Goal: Task Accomplishment & Management: Use online tool/utility

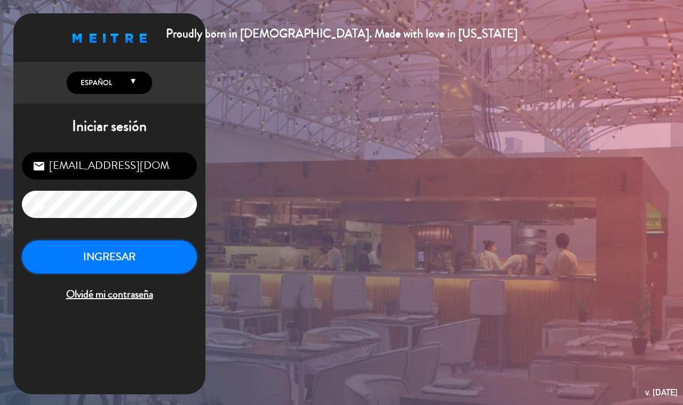
click at [96, 252] on button "INGRESAR" at bounding box center [109, 257] width 175 height 34
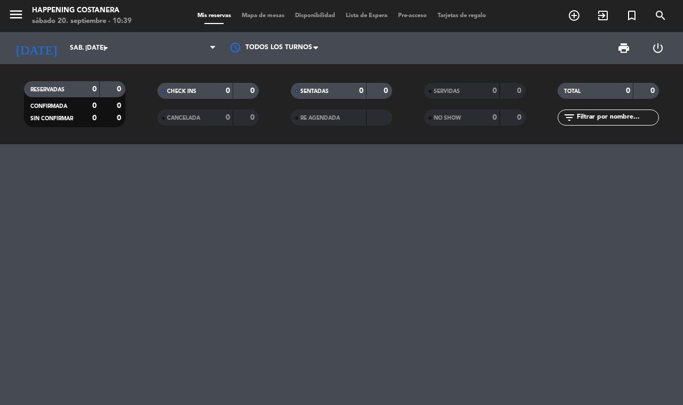
click at [275, 11] on div "Mis reservas Mapa de mesas Disponibilidad Lista de Espera Pre-acceso Tarjetas d…" at bounding box center [341, 16] width 299 height 10
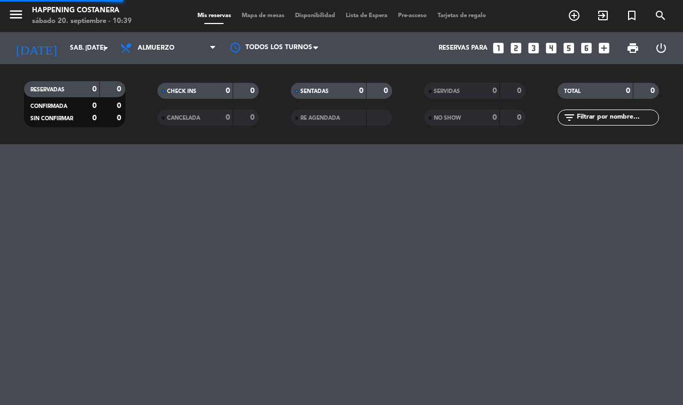
click at [273, 15] on span "Mapa de mesas" at bounding box center [262, 16] width 53 height 6
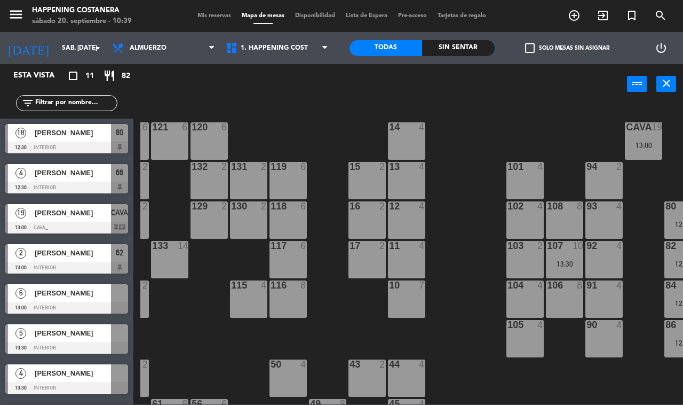
scroll to position [0, 136]
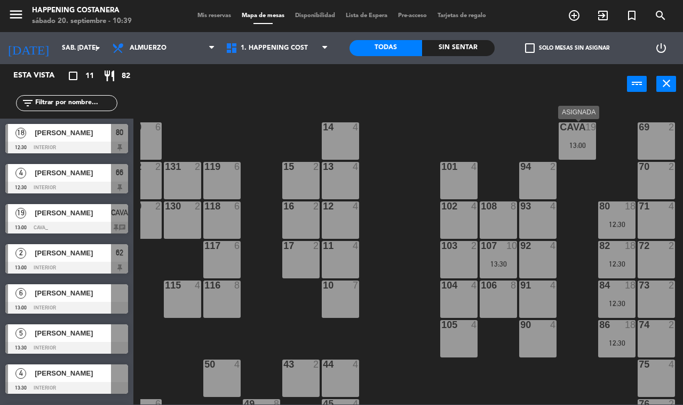
click at [581, 131] on div at bounding box center [578, 127] width 18 height 10
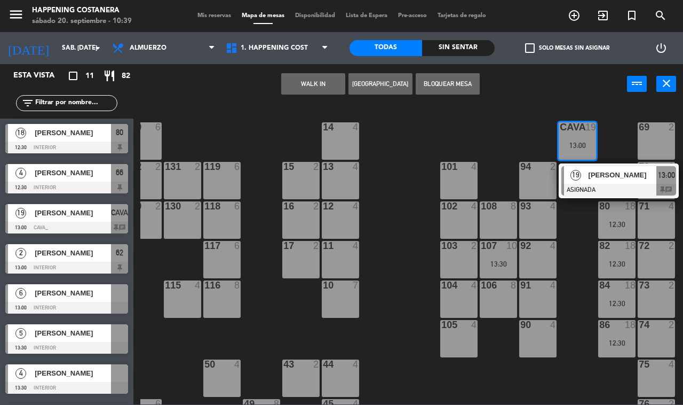
click at [582, 212] on div "69 2 122 6 121 6 120 6 14 4 CAVA 19 13:00 19 [PERSON_NAME] ASIGNADA 13:00 chat …" at bounding box center [411, 254] width 543 height 301
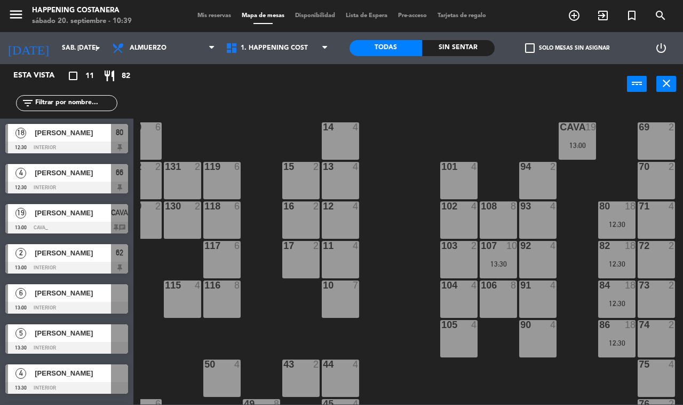
click at [572, 156] on div "CAVA 19 13:00" at bounding box center [577, 140] width 37 height 37
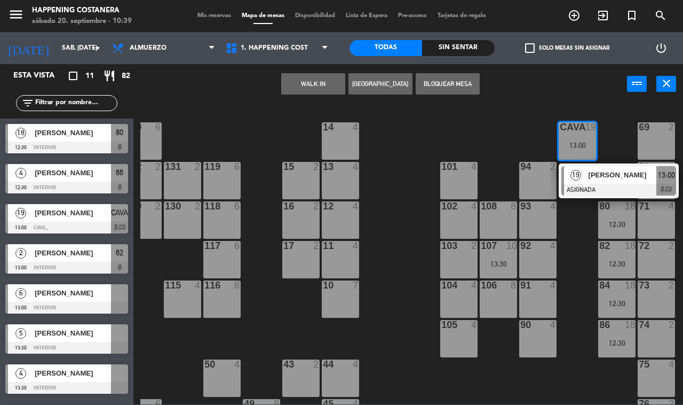
click at [574, 173] on span "19" at bounding box center [576, 175] width 11 height 11
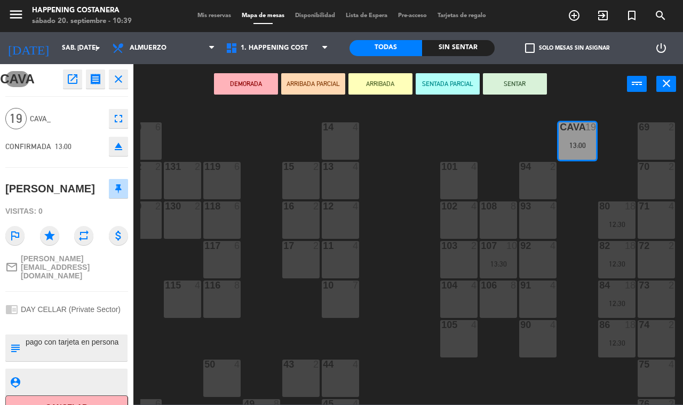
click at [398, 315] on div "69 2 122 6 121 6 120 6 14 4 CAVA 19 13:00 101 4 94 2 70 2 123 6 131 2 134 2 132…" at bounding box center [411, 254] width 543 height 301
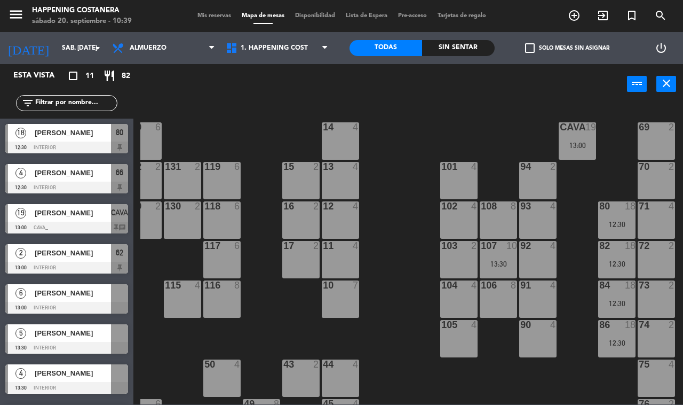
click at [382, 404] on div "menu Happening Costanera sábado 20. septiembre - 10:39 Mis reservas Mapa de mes…" at bounding box center [341, 202] width 683 height 405
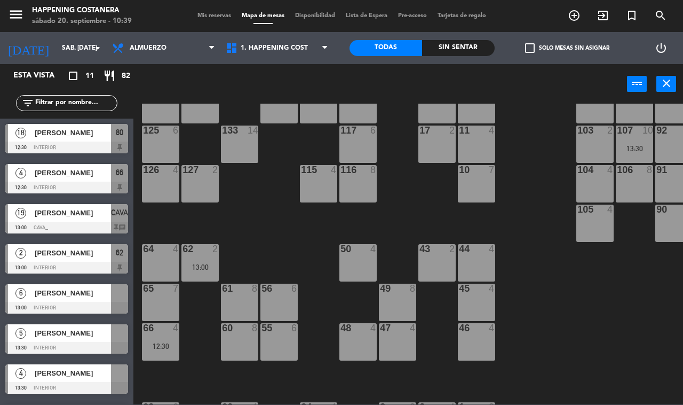
scroll to position [267, 0]
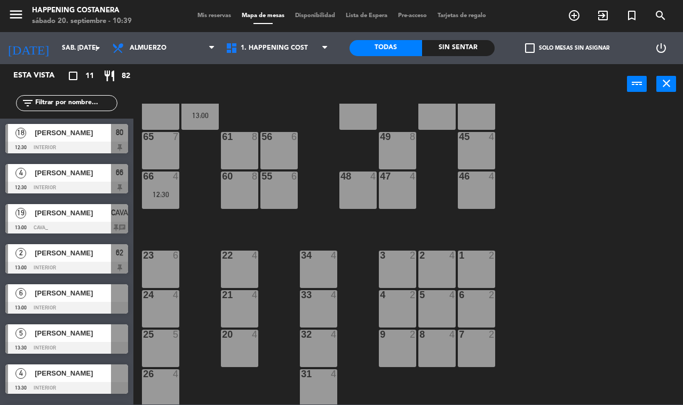
click at [534, 46] on span "check_box_outline_blank" at bounding box center [530, 48] width 10 height 10
click at [567, 48] on input "check_box_outline_blank Solo mesas sin asignar" at bounding box center [567, 48] width 0 height 0
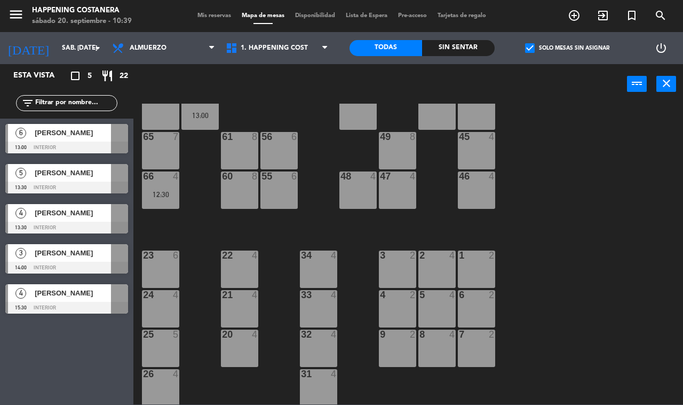
click at [66, 131] on span "[PERSON_NAME]" at bounding box center [73, 132] width 76 height 11
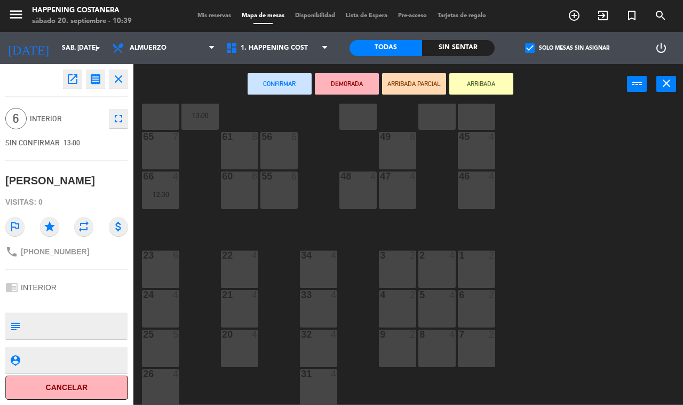
drag, startPoint x: 465, startPoint y: 84, endPoint x: 455, endPoint y: 87, distance: 10.1
click at [464, 84] on button "ARRIBADA" at bounding box center [481, 83] width 64 height 21
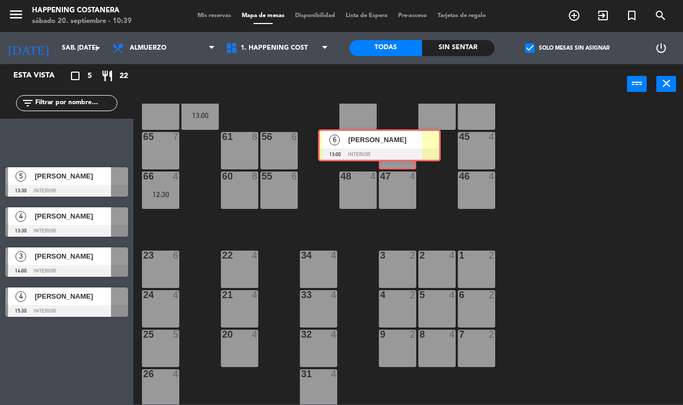
drag, startPoint x: 96, startPoint y: 137, endPoint x: 409, endPoint y: 143, distance: 312.8
click at [409, 143] on div "Esta vista crop_square 5 restaurant 22 filter_list 6 [PERSON_NAME] 13:00 INTERI…" at bounding box center [341, 234] width 683 height 340
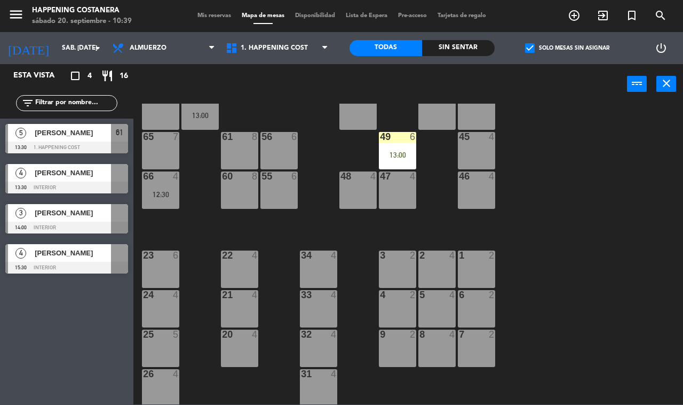
drag, startPoint x: 70, startPoint y: 180, endPoint x: 203, endPoint y: 165, distance: 133.7
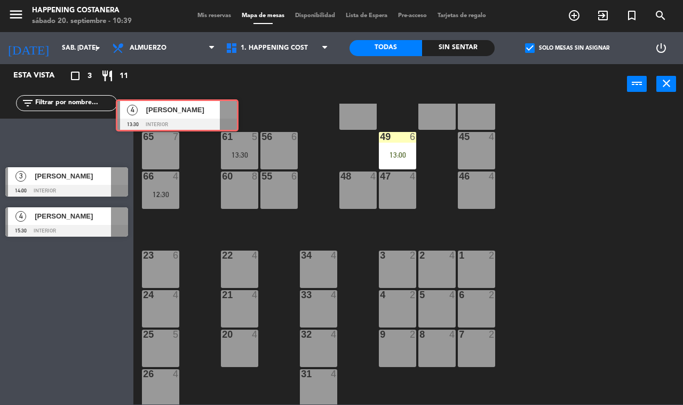
drag, startPoint x: 53, startPoint y: 137, endPoint x: 164, endPoint y: 113, distance: 113.2
click at [164, 113] on div "Esta vista crop_square 3 restaurant 11 filter_list 4 [PERSON_NAME] 13:30 INTERI…" at bounding box center [341, 234] width 683 height 340
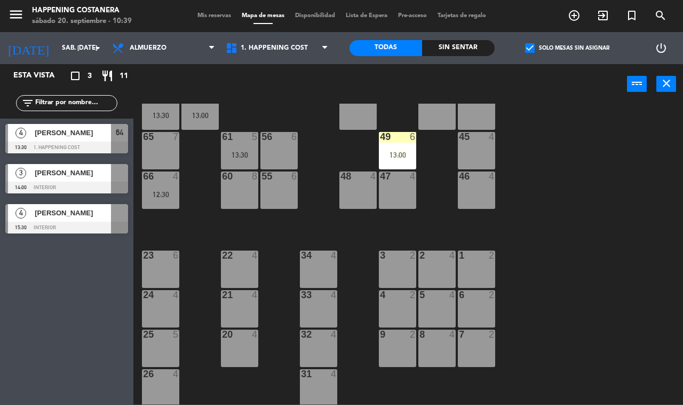
click at [532, 46] on span "check_box" at bounding box center [530, 48] width 10 height 10
click at [567, 48] on input "check_box Solo mesas sin asignar" at bounding box center [567, 48] width 0 height 0
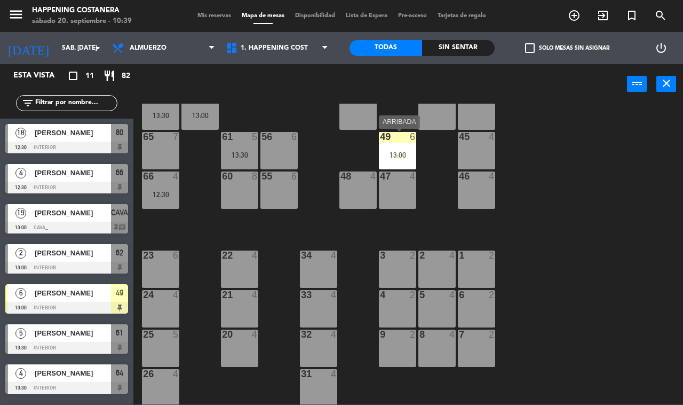
drag, startPoint x: 393, startPoint y: 146, endPoint x: 400, endPoint y: 167, distance: 22.1
click at [393, 147] on div "49 6 13:00" at bounding box center [397, 150] width 37 height 37
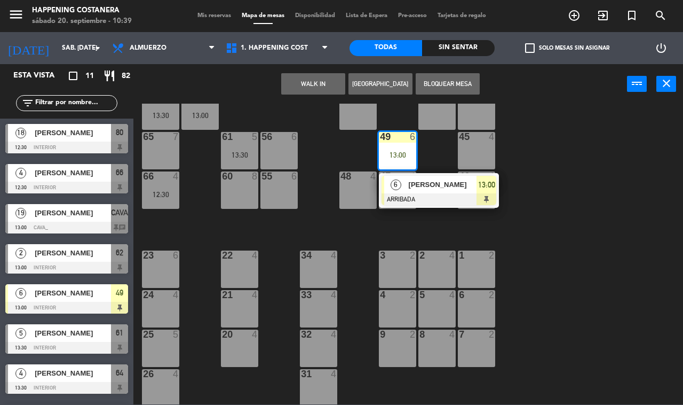
click at [412, 192] on div "[PERSON_NAME]" at bounding box center [442, 185] width 69 height 18
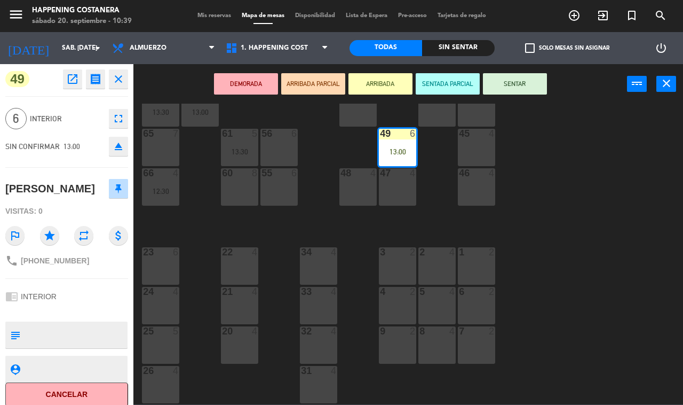
scroll to position [248, 0]
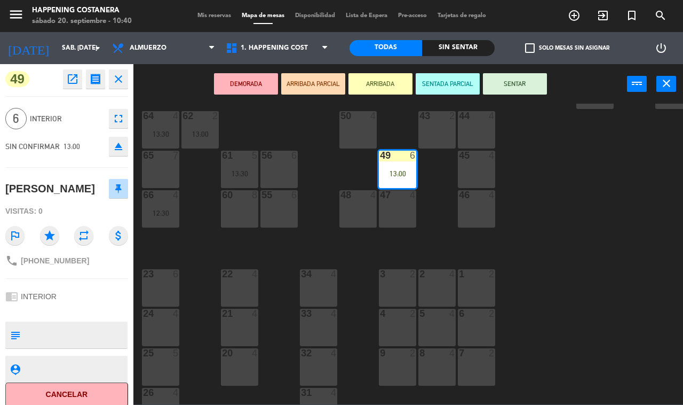
click at [681, 222] on div "69 2 122 6 121 6 120 6 14 4 CAVA 19 13:00 101 4 94 2 70 2 123 6 131 2 134 2 132…" at bounding box center [411, 254] width 543 height 301
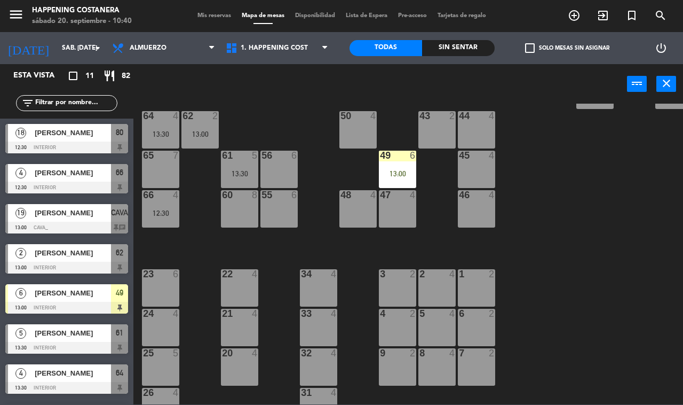
click at [681, 222] on div "69 2 122 6 121 6 120 6 14 4 CAVA 19 13:00 101 4 94 2 70 2 123 6 131 2 134 2 132…" at bounding box center [411, 254] width 543 height 301
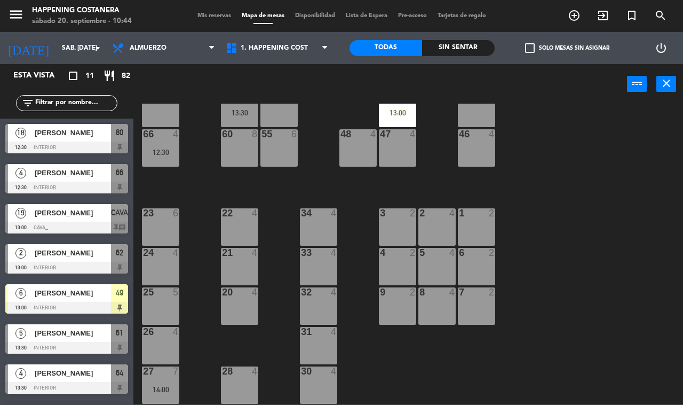
click at [527, 49] on span "check_box_outline_blank" at bounding box center [530, 48] width 10 height 10
click at [567, 48] on input "check_box_outline_blank Solo mesas sin asignar" at bounding box center [567, 48] width 0 height 0
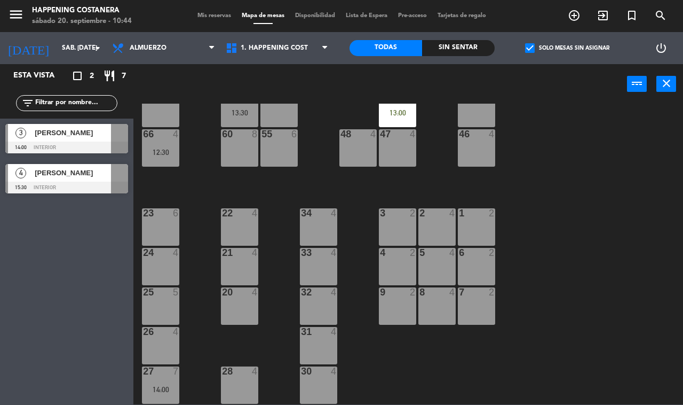
click at [527, 49] on span "check_box" at bounding box center [530, 48] width 10 height 10
click at [567, 48] on input "check_box Solo mesas sin asignar" at bounding box center [567, 48] width 0 height 0
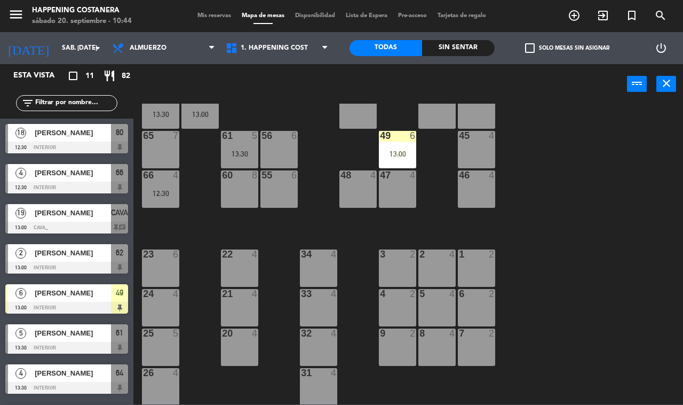
scroll to position [248, 0]
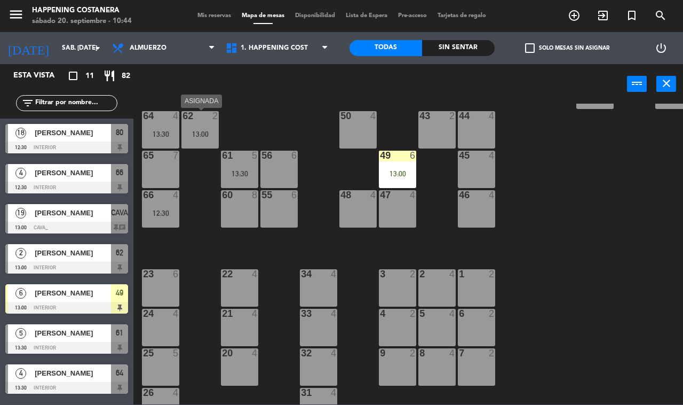
click at [200, 135] on div "13:00" at bounding box center [199, 133] width 37 height 7
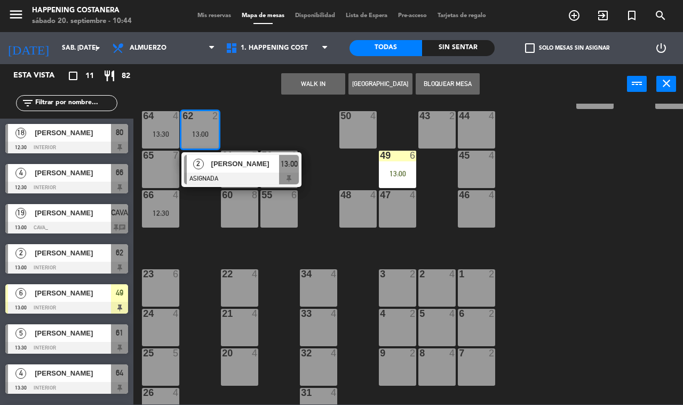
drag, startPoint x: 200, startPoint y: 238, endPoint x: 203, endPoint y: 228, distance: 9.5
click at [201, 233] on div "69 2 122 6 121 6 120 6 14 4 CAVA 19 13:00 101 4 94 2 70 2 123 6 131 2 134 2 132…" at bounding box center [411, 254] width 543 height 301
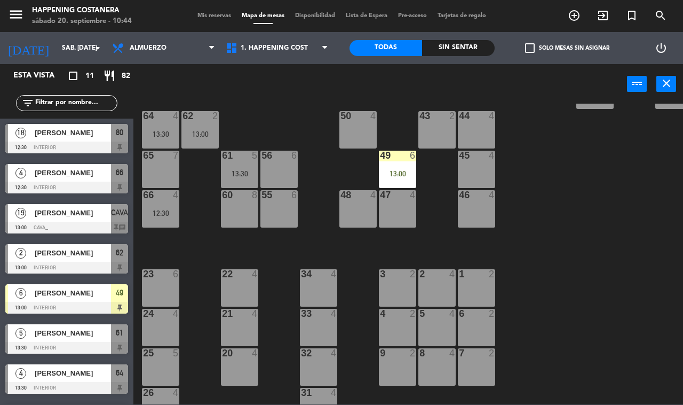
click at [254, 146] on div "69 2 122 6 121 6 120 6 14 4 CAVA 19 13:00 101 4 94 2 70 2 123 6 131 2 134 2 132…" at bounding box center [411, 254] width 543 height 301
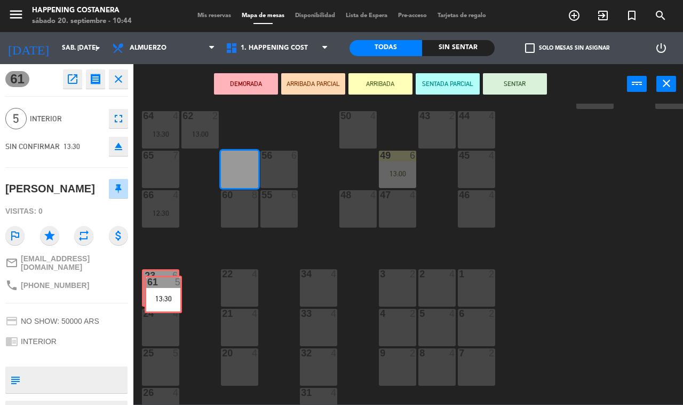
drag, startPoint x: 239, startPoint y: 171, endPoint x: 163, endPoint y: 292, distance: 142.8
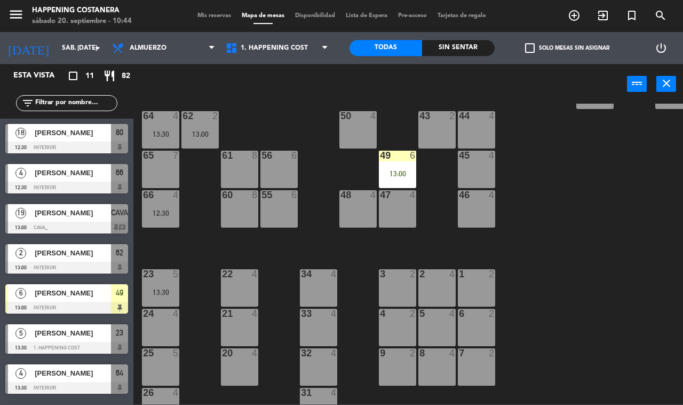
click at [641, 259] on div "69 2 122 6 121 6 120 6 14 4 CAVA 19 13:00 101 4 94 2 70 2 123 6 131 2 134 2 132…" at bounding box center [411, 254] width 543 height 301
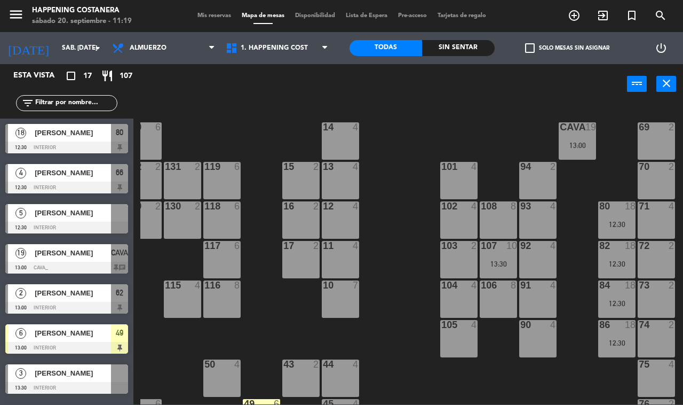
scroll to position [0, 0]
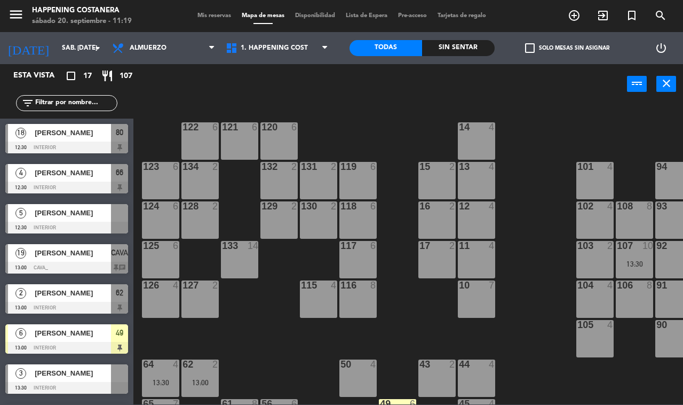
click at [533, 28] on div "menu Happening Costanera sábado 20. septiembre - 11:19 Mis reservas Mapa de mes…" at bounding box center [341, 16] width 683 height 32
click at [525, 48] on span "check_box_outline_blank" at bounding box center [530, 48] width 10 height 10
click at [567, 48] on input "check_box_outline_blank Solo mesas sin asignar" at bounding box center [567, 48] width 0 height 0
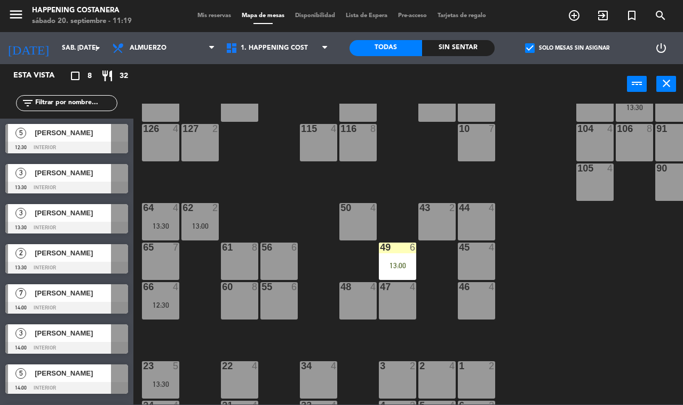
scroll to position [315, 0]
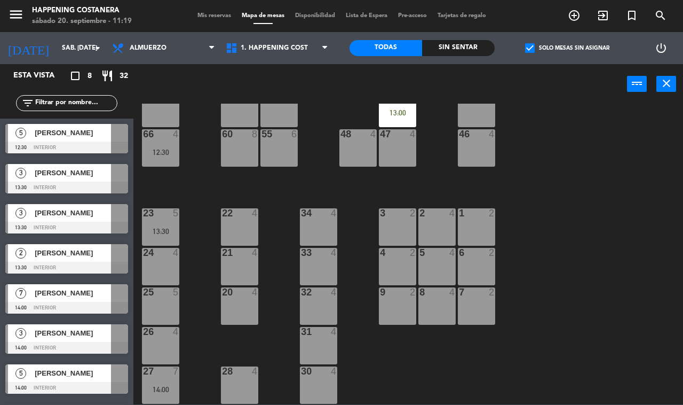
click at [75, 132] on span "[PERSON_NAME]" at bounding box center [73, 132] width 76 height 11
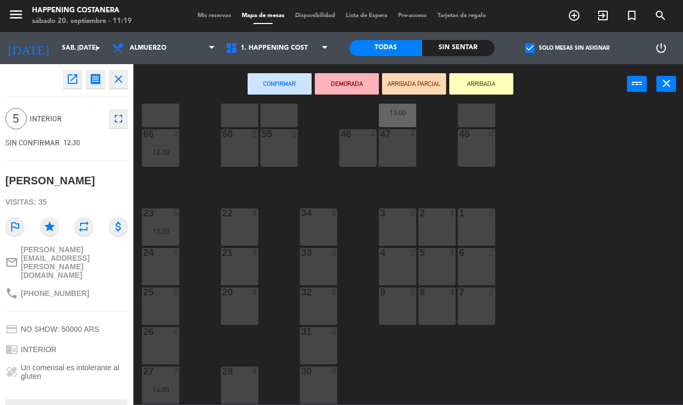
click at [171, 311] on div "25 5" at bounding box center [160, 305] width 37 height 37
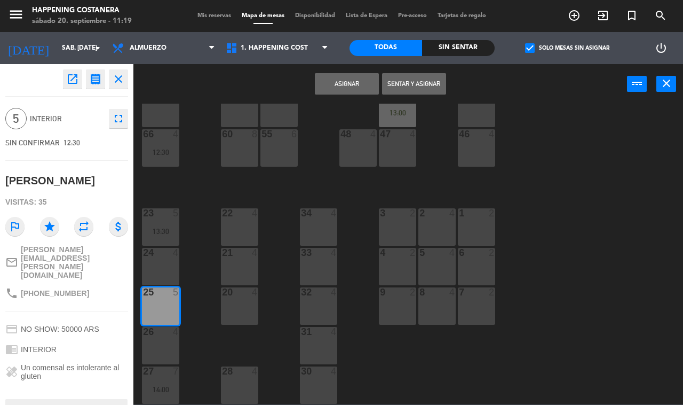
click at [345, 84] on button "Asignar" at bounding box center [347, 83] width 64 height 21
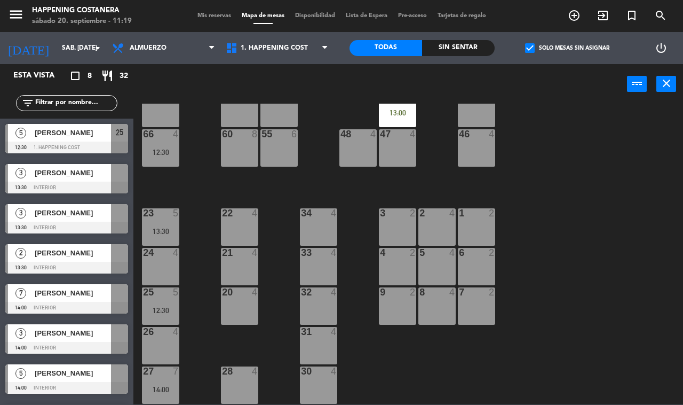
click at [70, 177] on span "[PERSON_NAME]" at bounding box center [73, 172] width 76 height 11
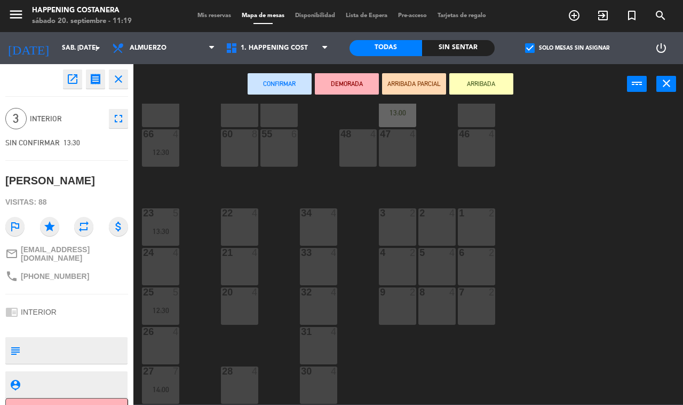
click at [310, 264] on div "33 4" at bounding box center [318, 266] width 37 height 37
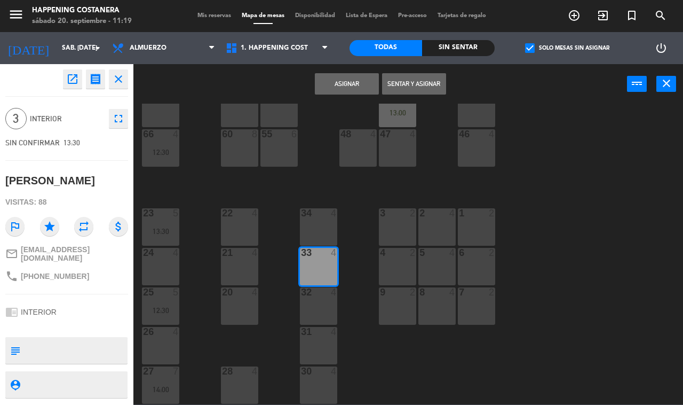
click at [337, 83] on button "Asignar" at bounding box center [347, 83] width 64 height 21
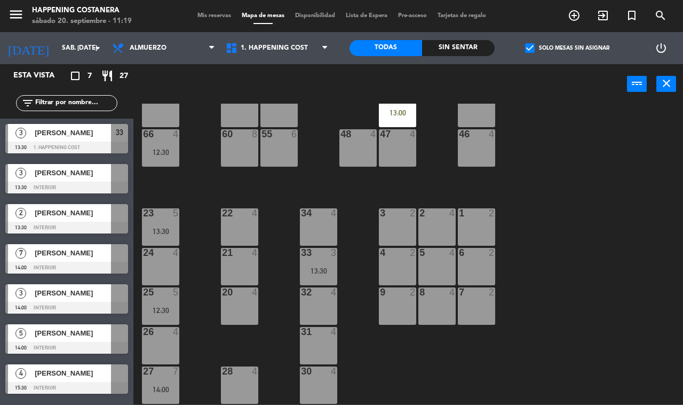
click at [88, 222] on div at bounding box center [66, 228] width 123 height 12
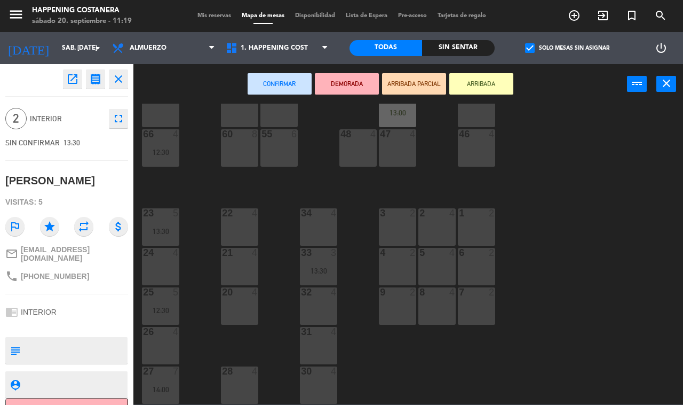
click at [473, 265] on div "6 2" at bounding box center [476, 266] width 37 height 37
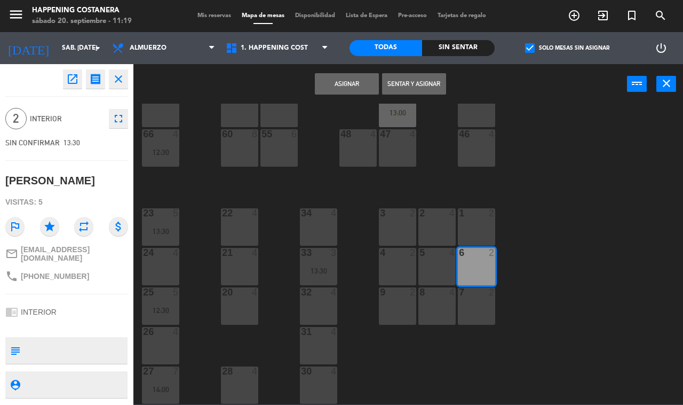
click at [343, 84] on button "Asignar" at bounding box center [347, 83] width 64 height 21
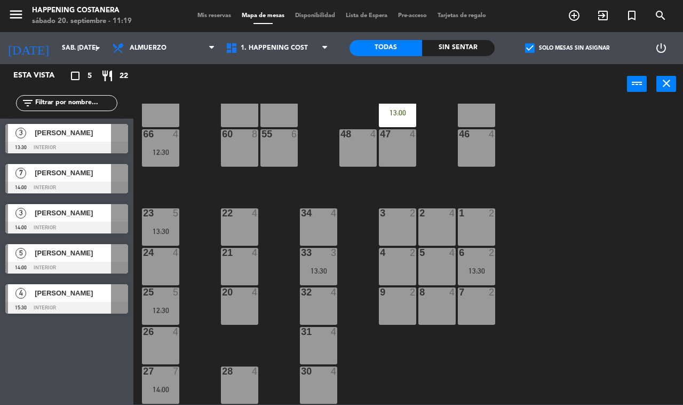
click at [72, 132] on span "[PERSON_NAME]" at bounding box center [73, 132] width 76 height 11
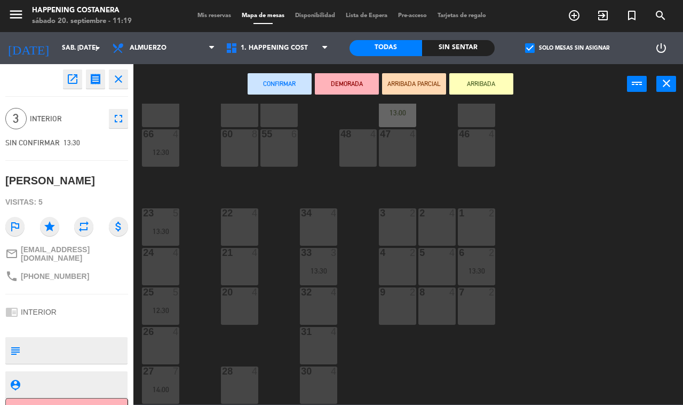
click at [302, 289] on div "32" at bounding box center [301, 292] width 1 height 10
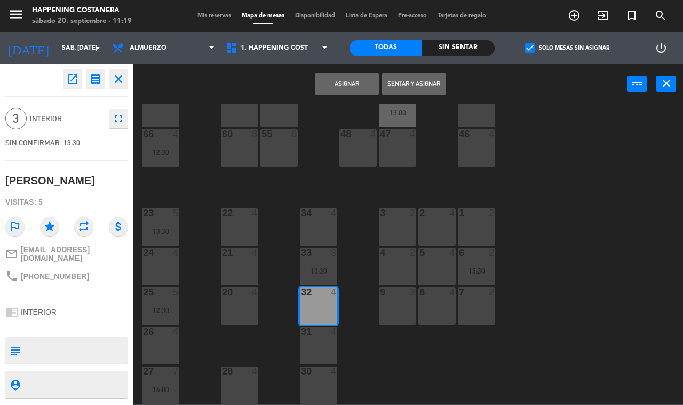
click at [339, 76] on button "Asignar" at bounding box center [347, 83] width 64 height 21
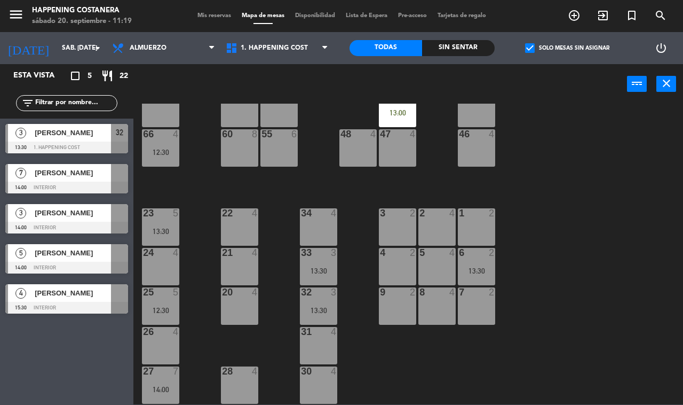
click at [529, 48] on span "check_box" at bounding box center [530, 48] width 10 height 10
click at [567, 48] on input "check_box Solo mesas sin asignar" at bounding box center [567, 48] width 0 height 0
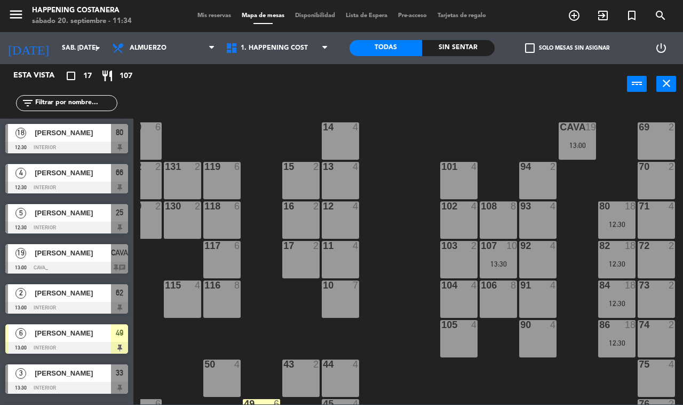
scroll to position [0, 131]
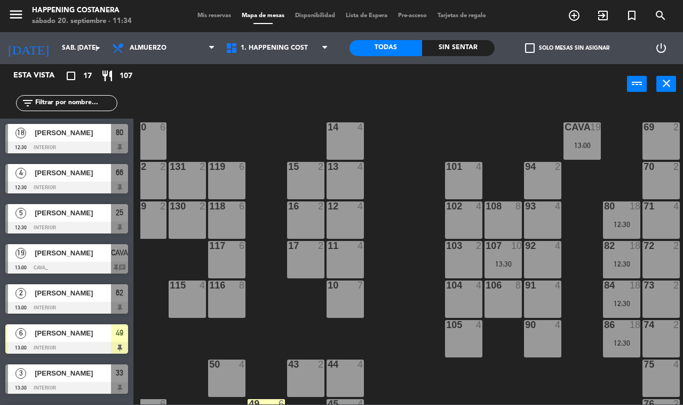
click at [565, 127] on div "CAVA" at bounding box center [565, 127] width 1 height 10
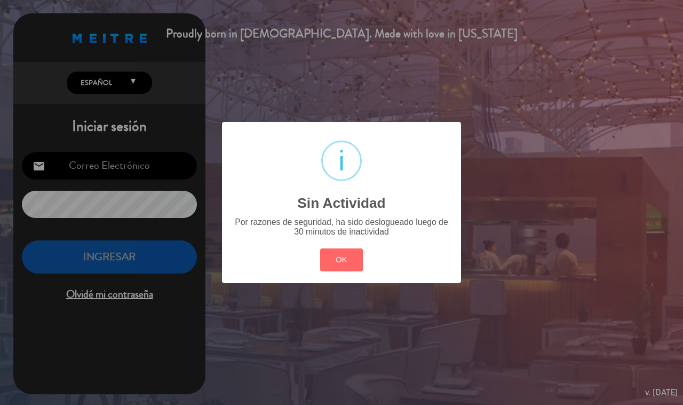
type input "[EMAIL_ADDRESS][DOMAIN_NAME]"
